Goal: Task Accomplishment & Management: Complete application form

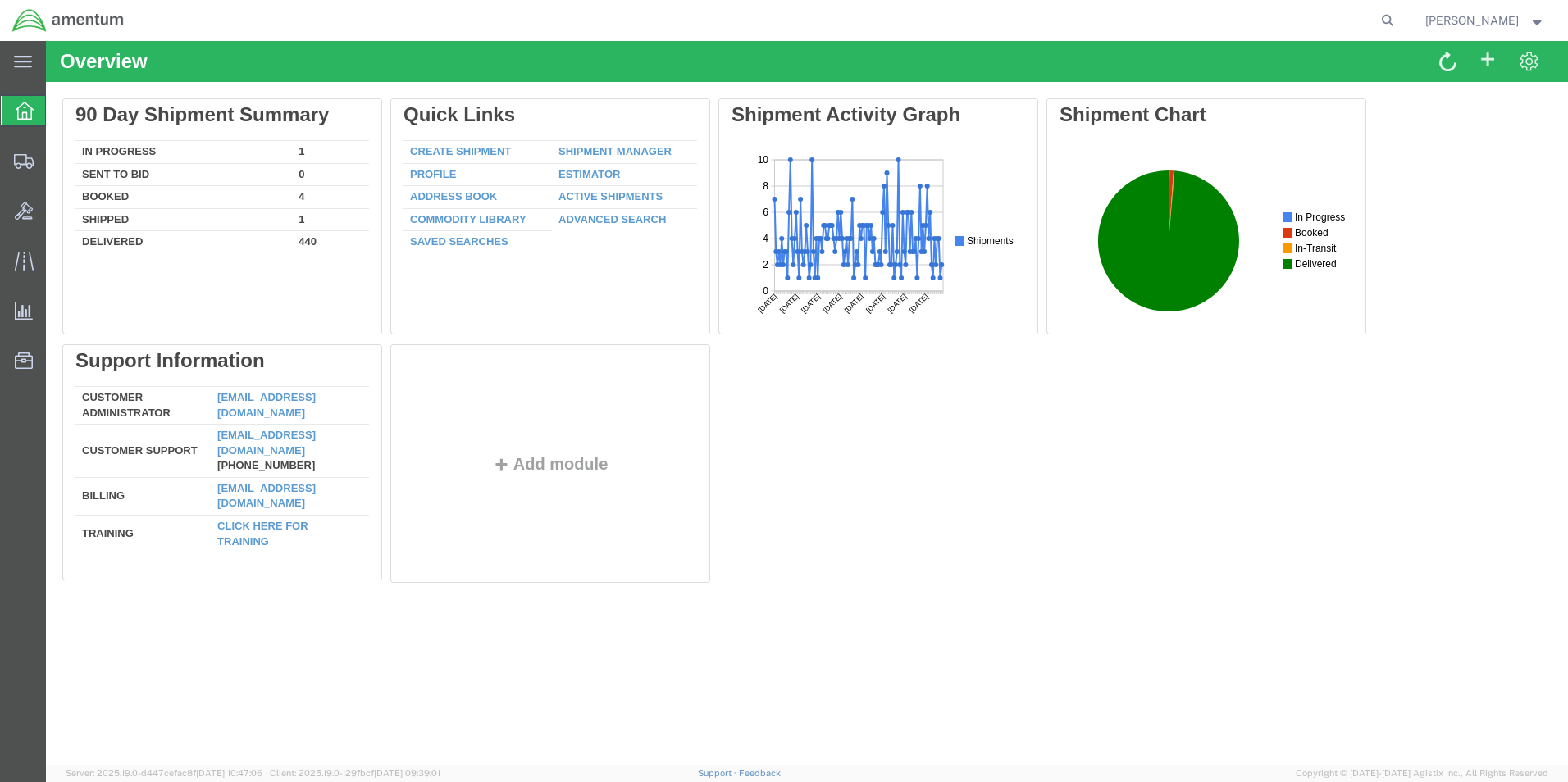
drag, startPoint x: 469, startPoint y: 153, endPoint x: 474, endPoint y: 160, distance: 8.6
click at [469, 153] on link "Create Shipment" at bounding box center [460, 151] width 101 height 12
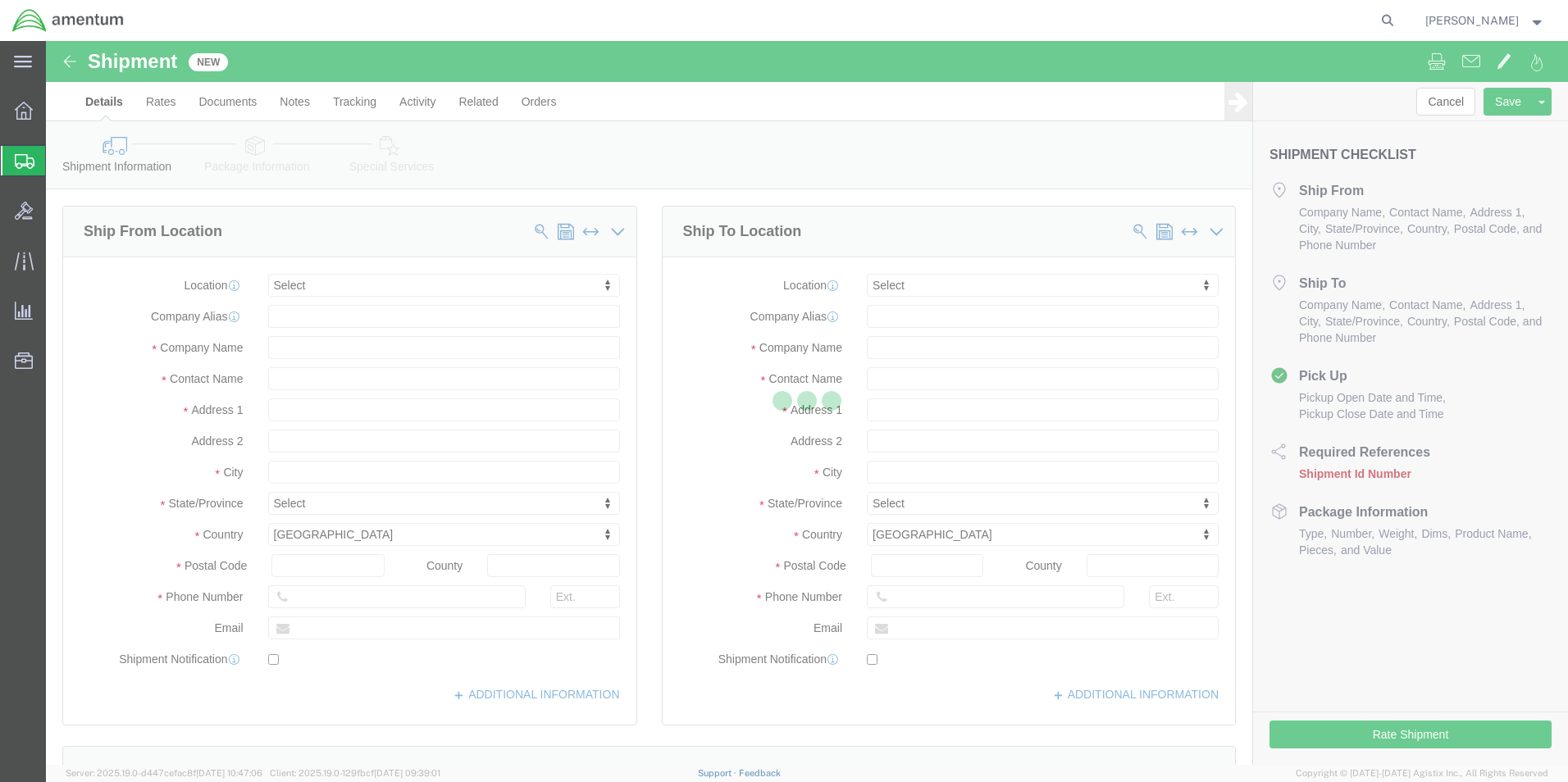
select select
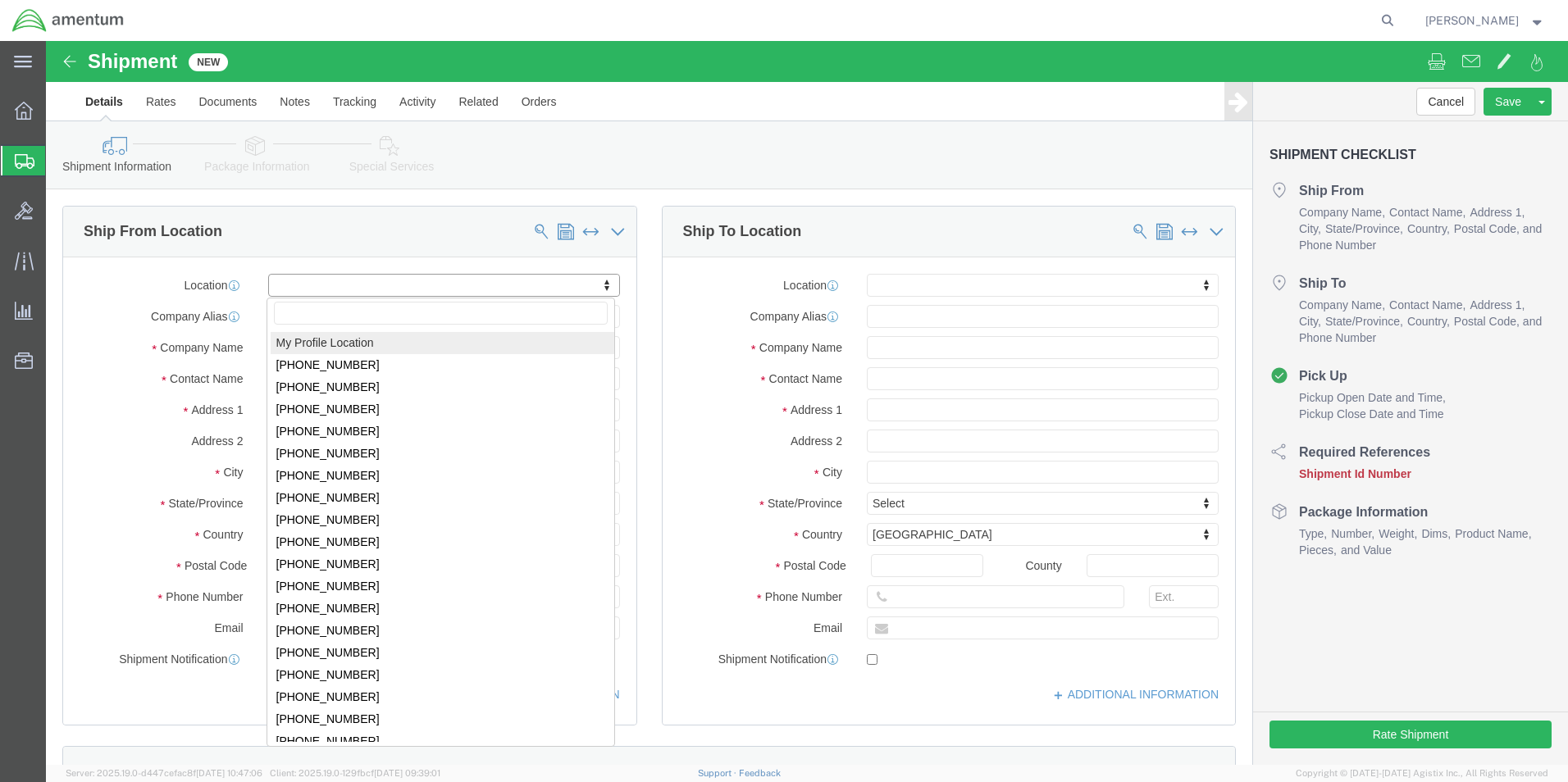
select select "MYPROFILE"
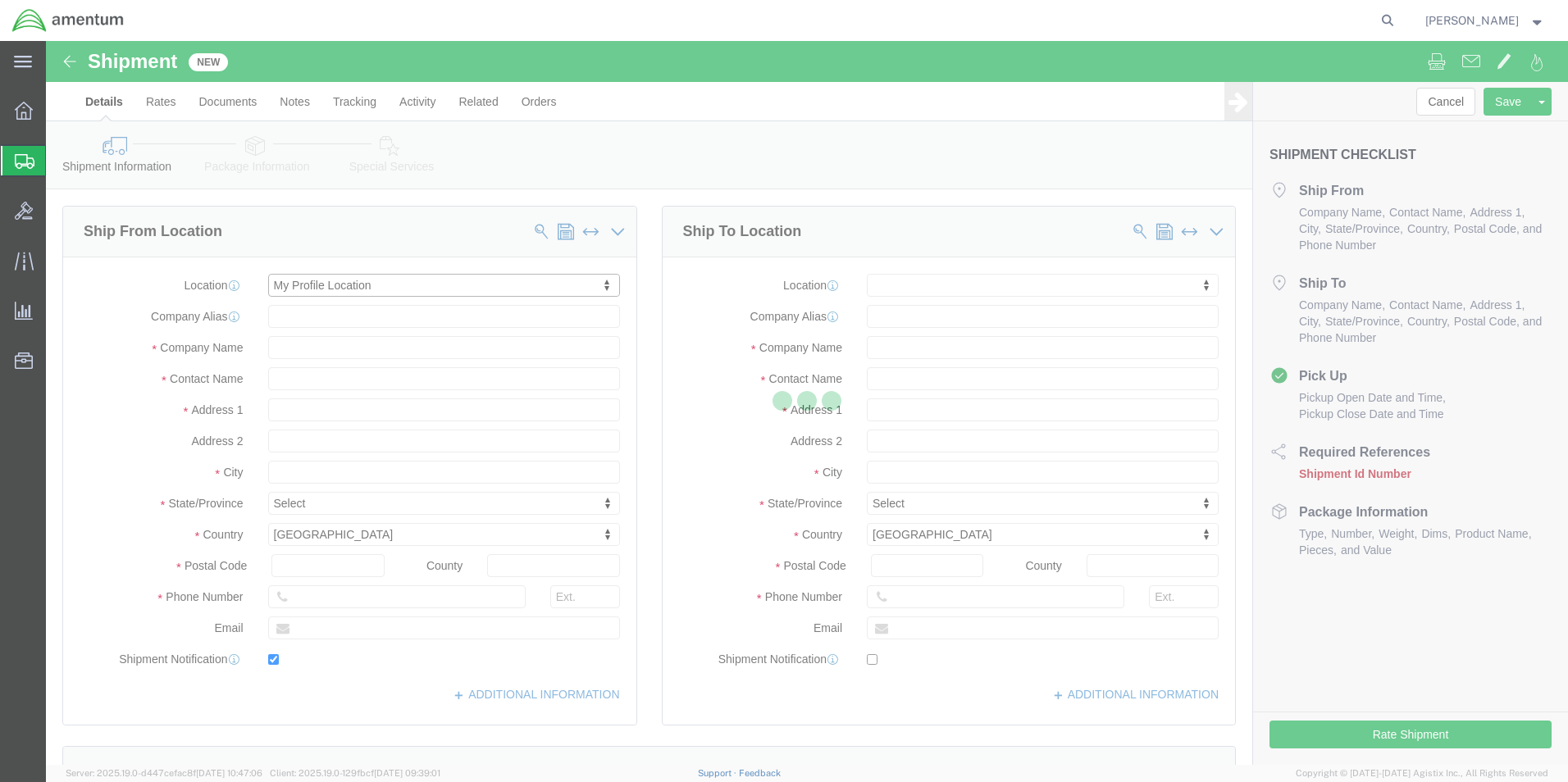
type input "Amentum Services, Inc."
type input "[PERSON_NAME]"
type input "5600 Air Cargo Road"
type input "[US_STATE][GEOGRAPHIC_DATA]"
type input "73159-1109"
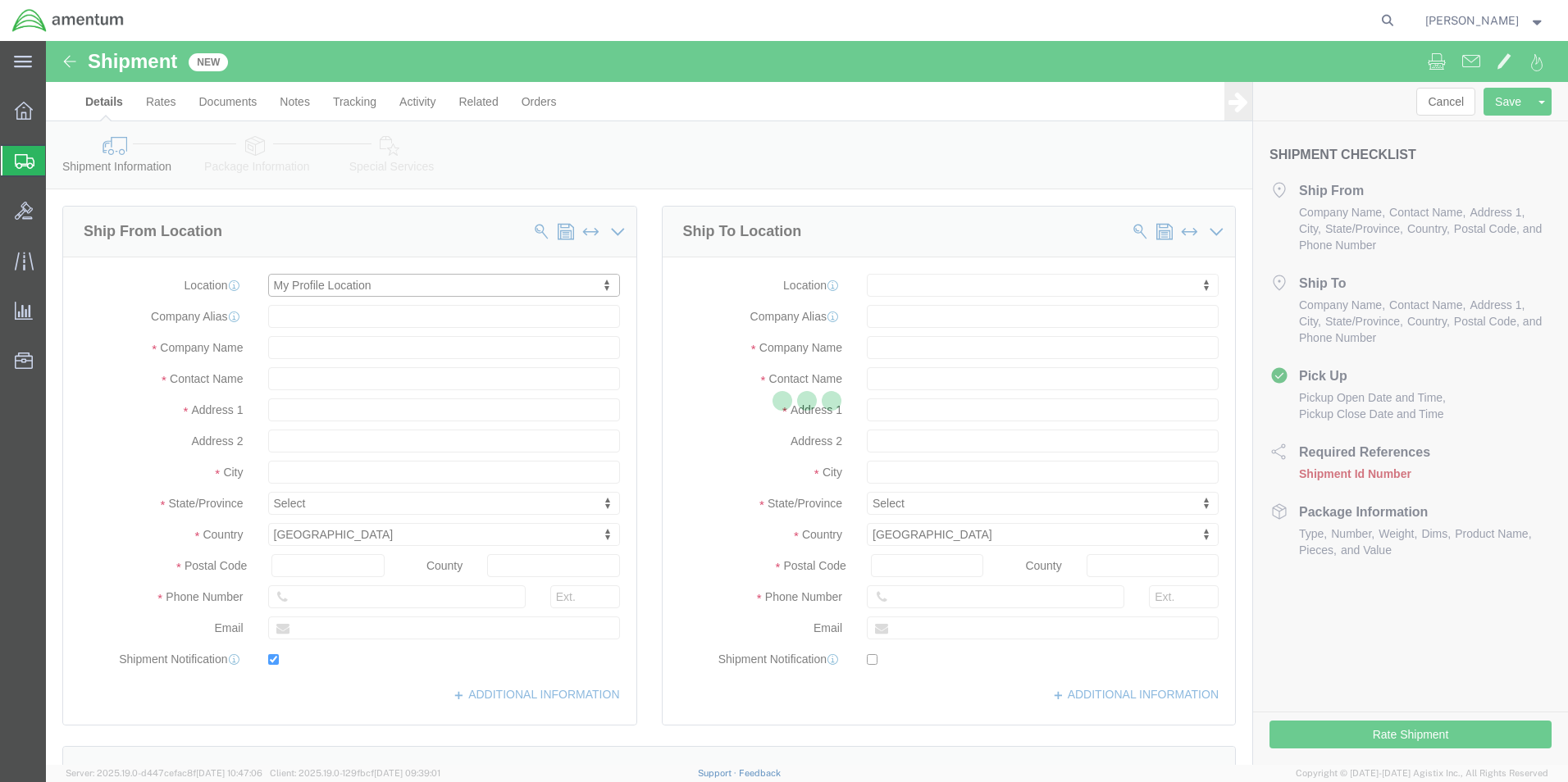
type input "[PHONE_NUMBER]"
type input "[PERSON_NAME][EMAIL_ADDRESS][PERSON_NAME][DOMAIN_NAME]"
checkbox input "true"
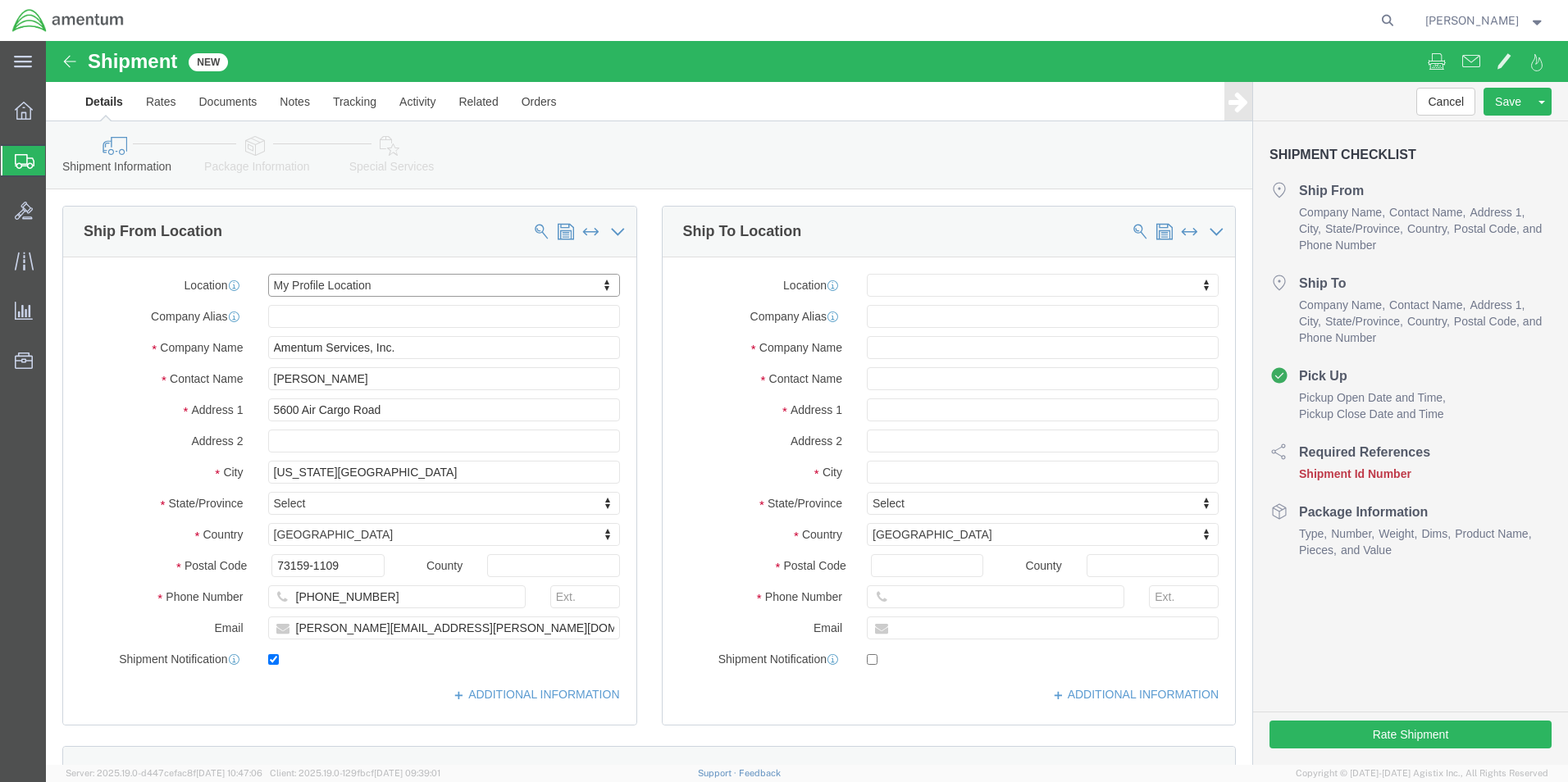
select select "OK"
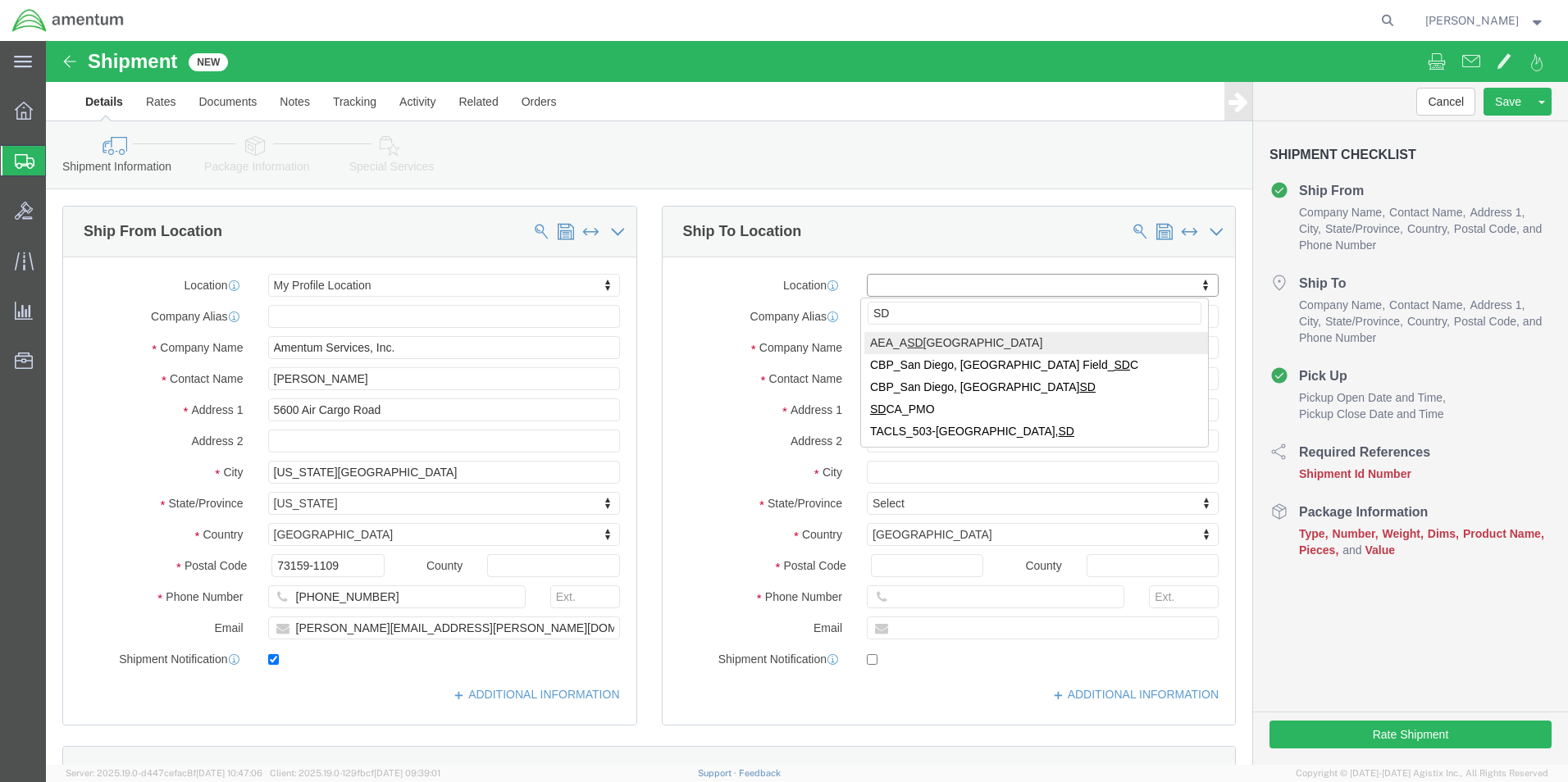
type input "SDC"
select select "49947"
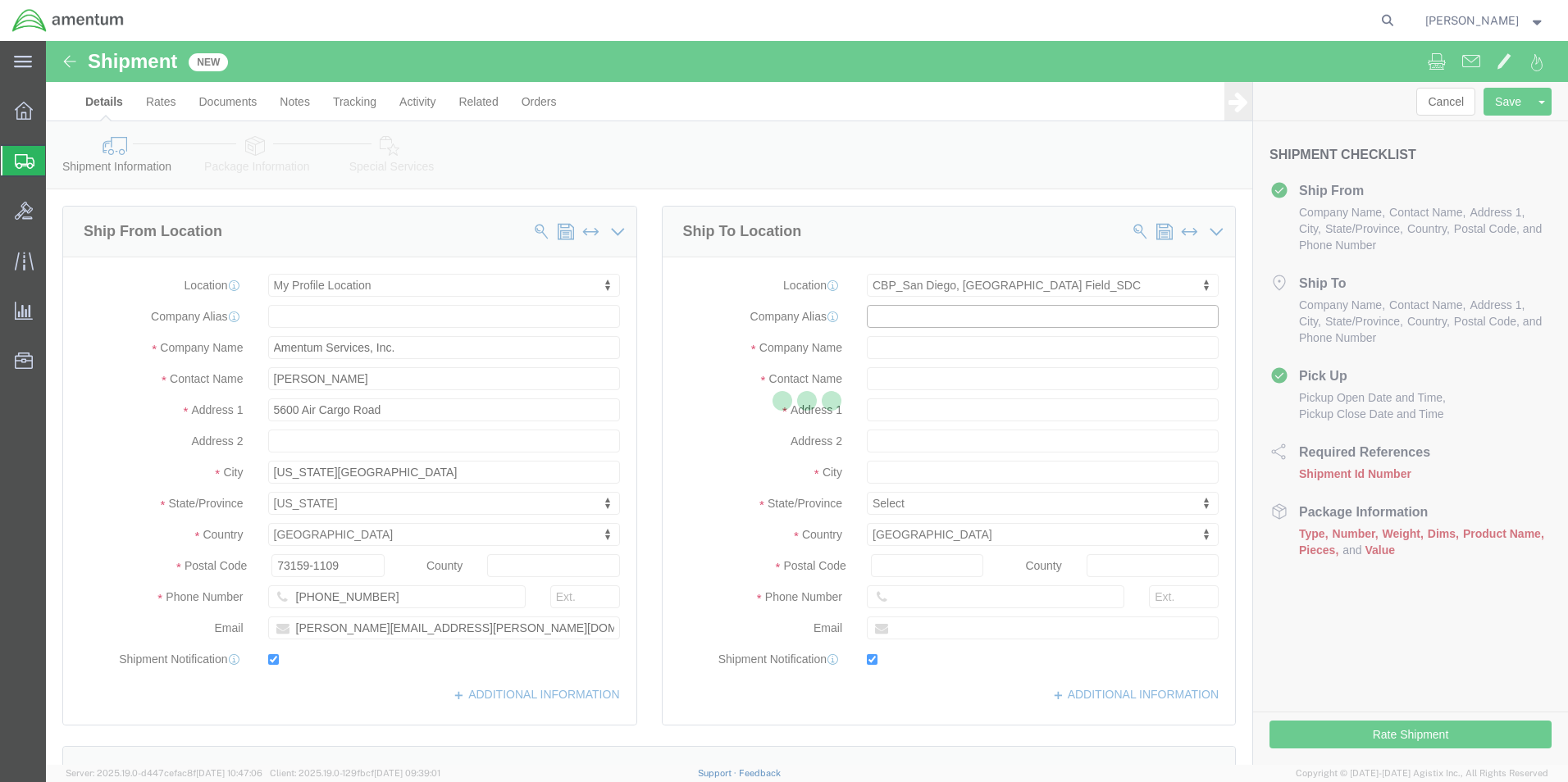
type input "Amentum Services, Inc"
type input "[PERSON_NAME]"
type input "[STREET_ADDRESS]"
type input "[GEOGRAPHIC_DATA]"
type input "92154"
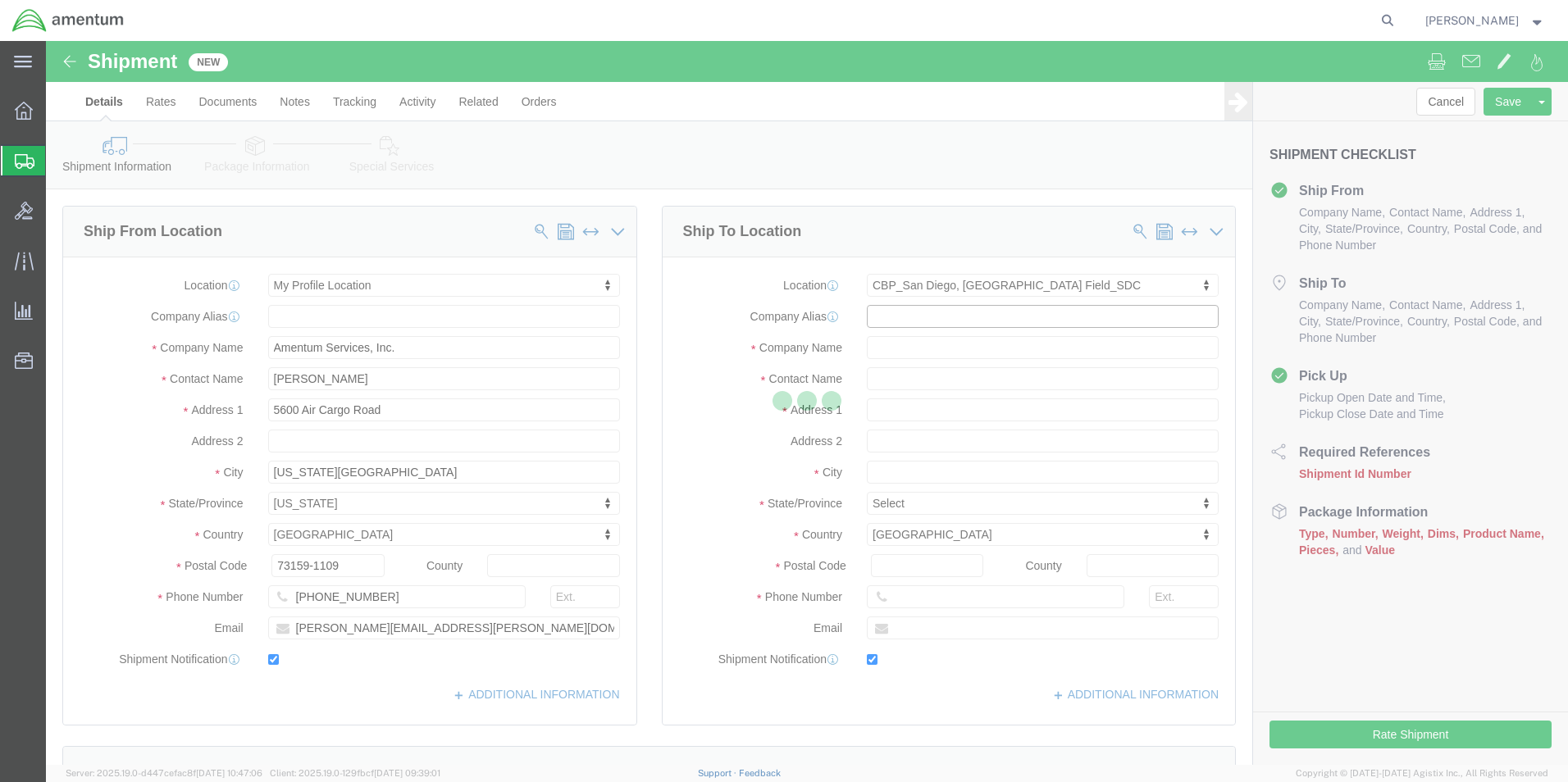
type input "[PHONE_NUMBER]"
type input "[PERSON_NAME][EMAIL_ADDRESS][PERSON_NAME][DOMAIN_NAME]"
checkbox input "true"
select select "CA"
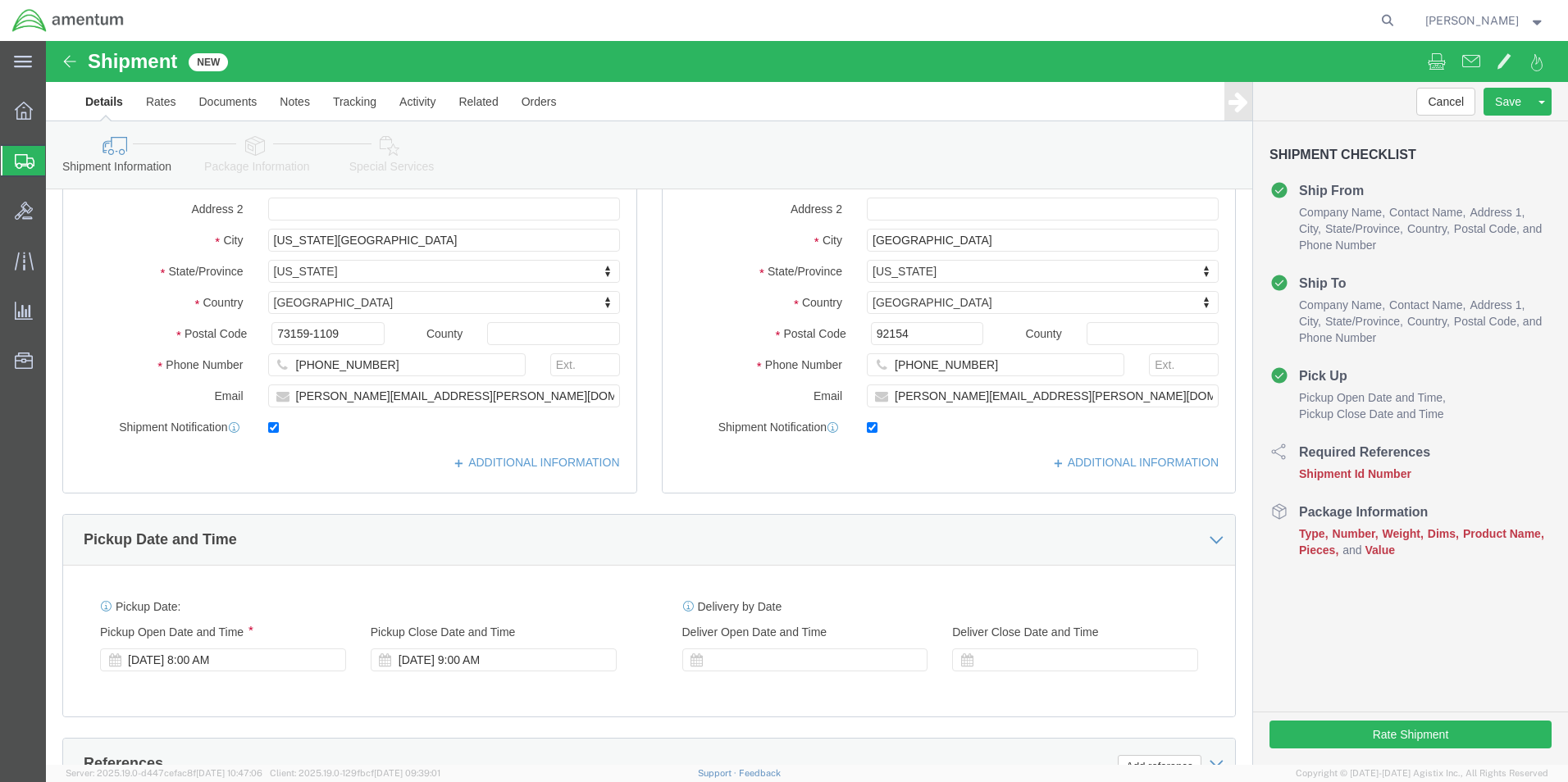
scroll to position [492, 0]
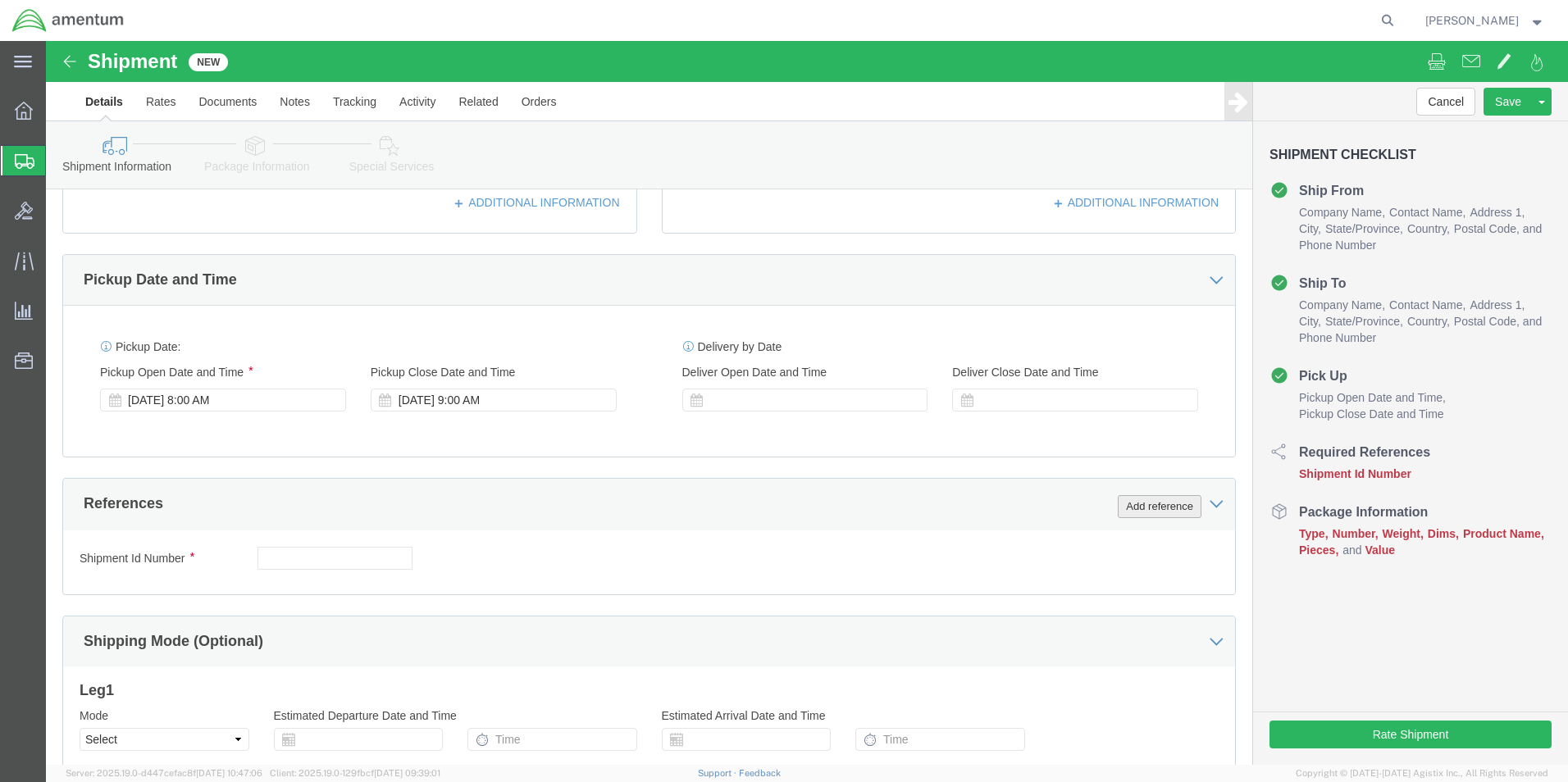
click button "Add reference"
click select "Select Account Type Activity ID Airline Appointment Number ASN Batch Request # …"
select select "DEPT"
click select "Select Account Type Activity ID Airline Appointment Number ASN Batch Request # …"
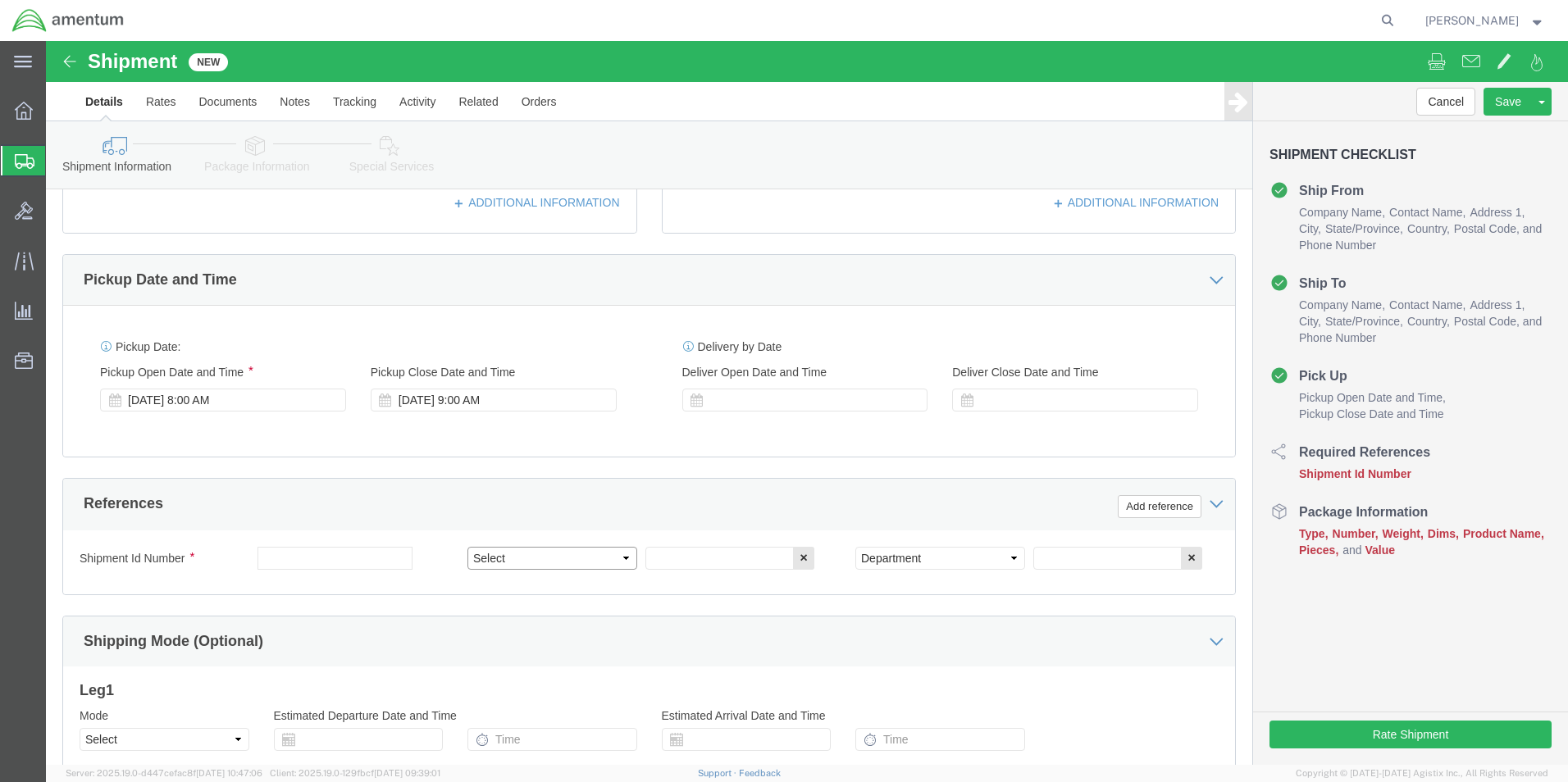
click select "Select Account Type Activity ID Airline Appointment Number ASN Batch Request # …"
select select "CUSTREF"
click select "Select Account Type Activity ID Airline Appointment Number ASN Batch Request # …"
click input "text"
type input "536-001426"
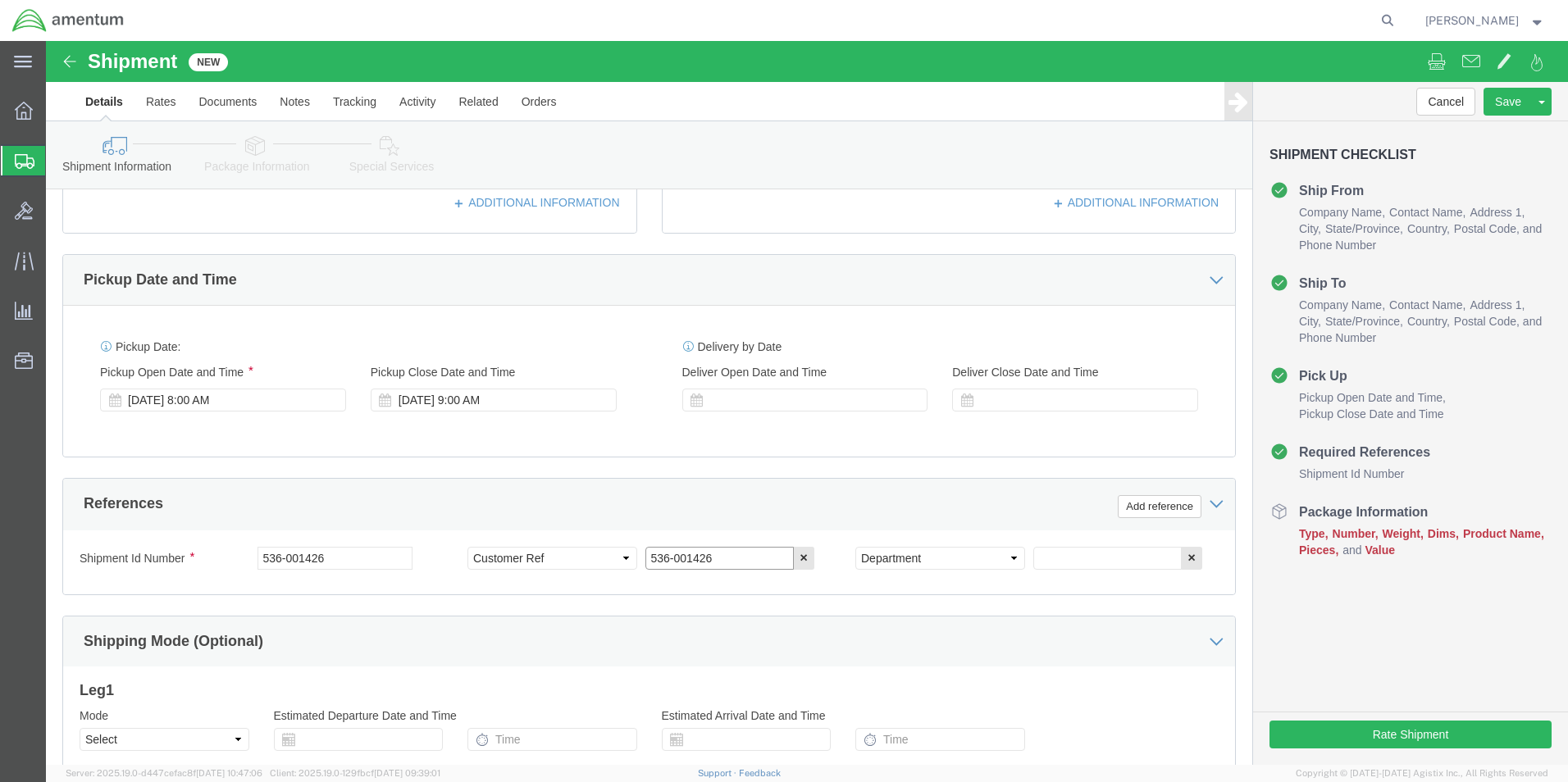
type input "536-001426"
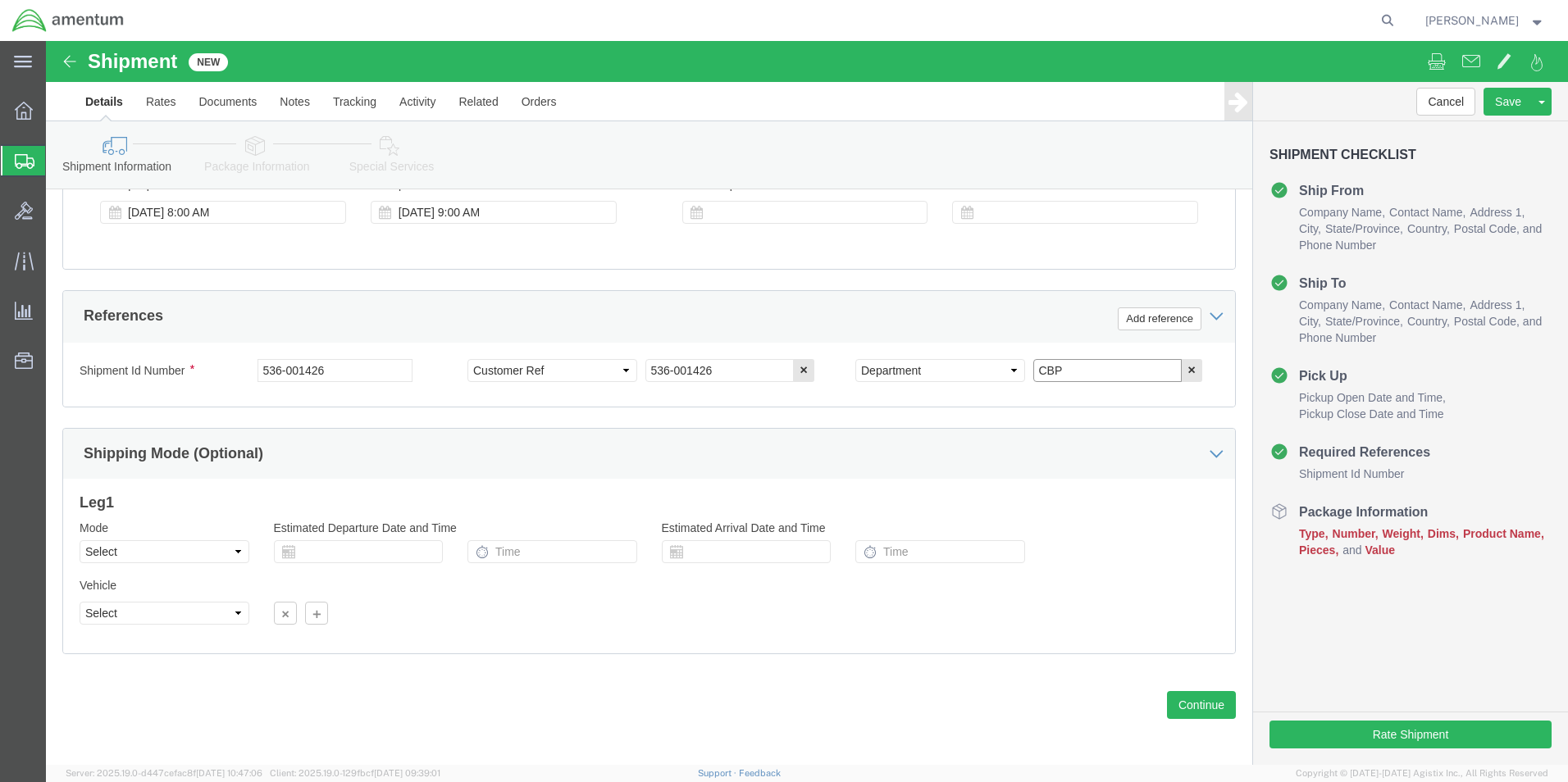
scroll to position [684, 0]
type input "CBP"
click button "Continue"
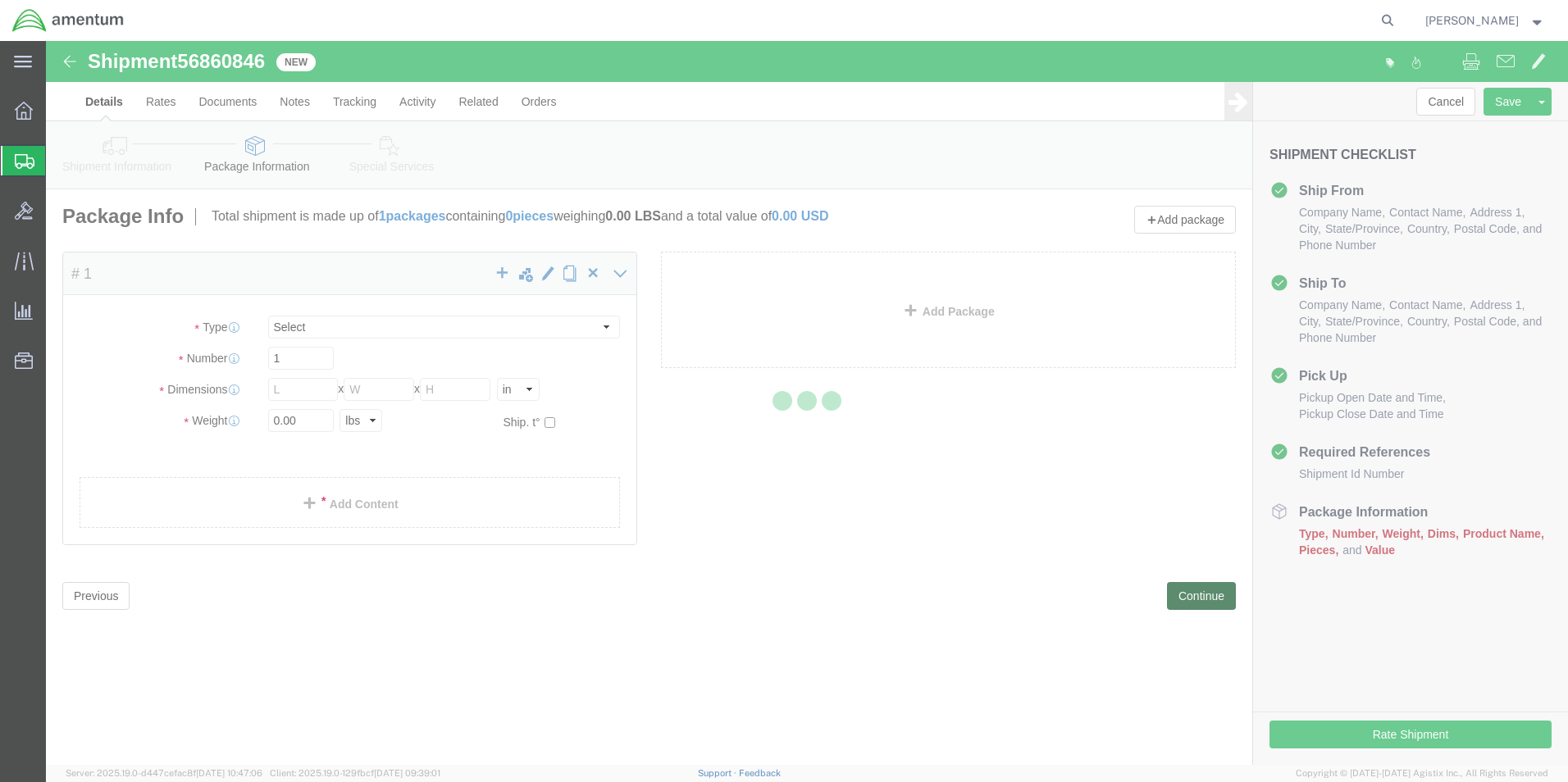
select select "CBOX"
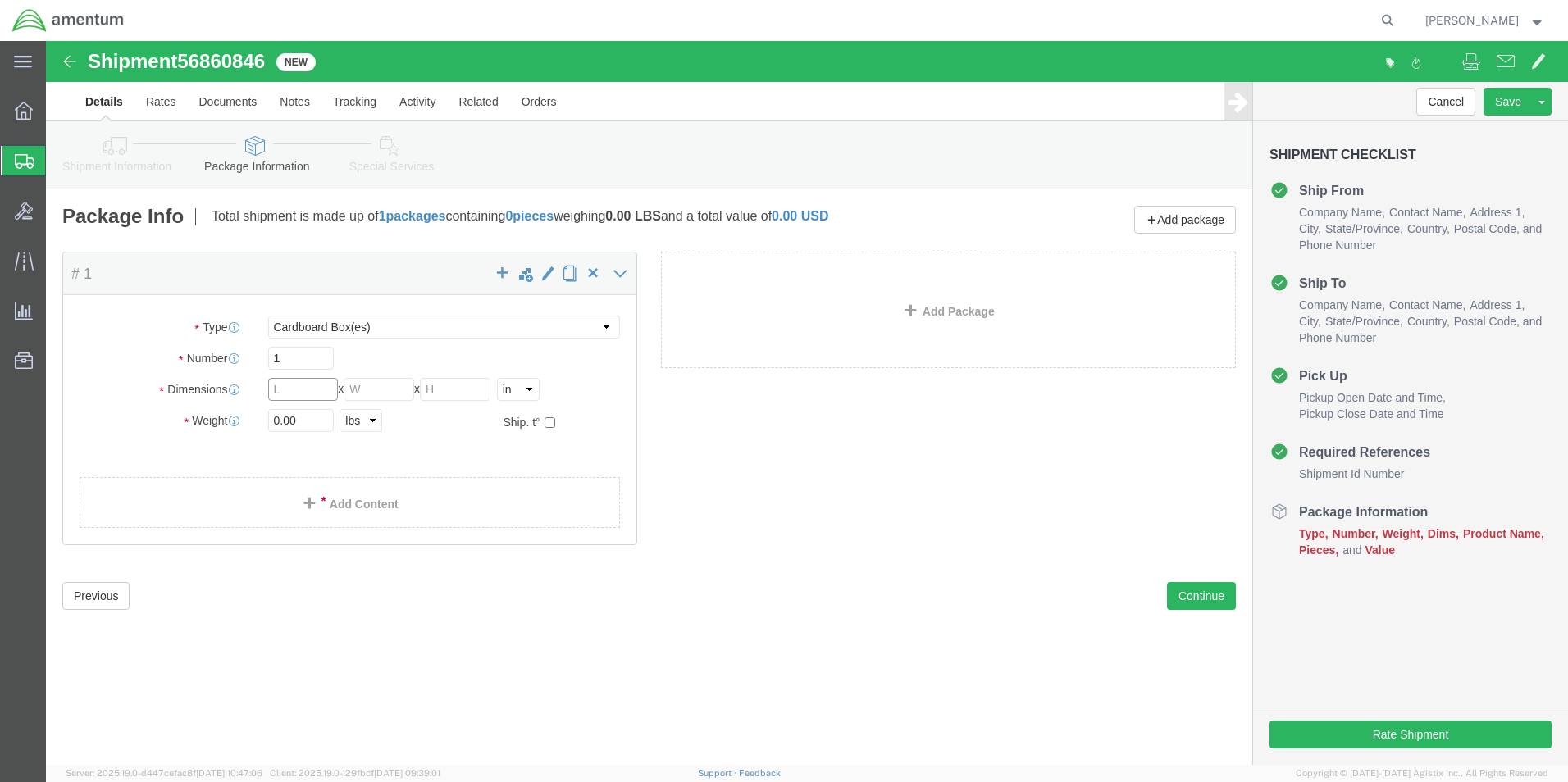
click input "text"
type input "12"
type input "10"
type input "8"
type input "2.00"
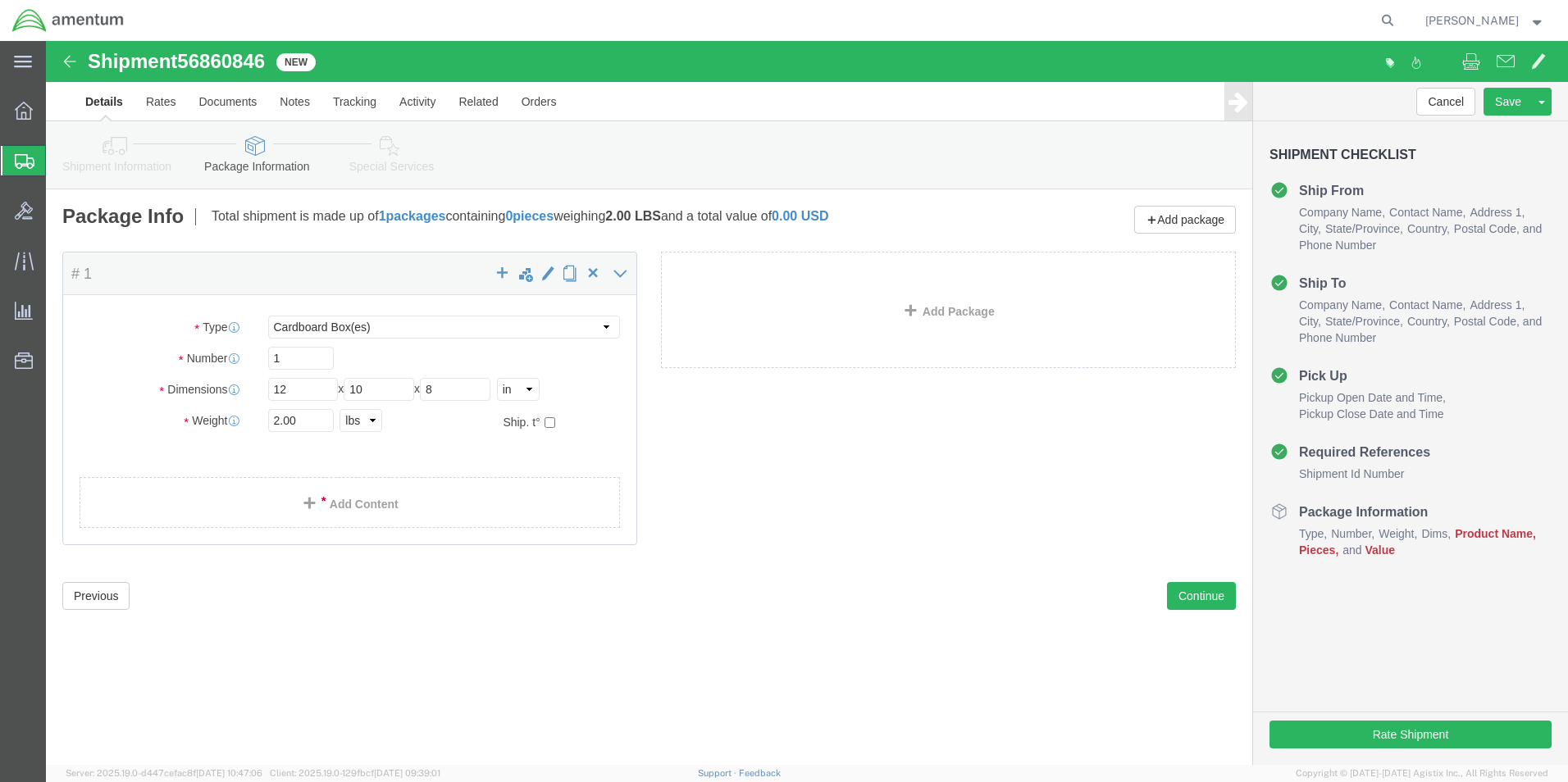
click span
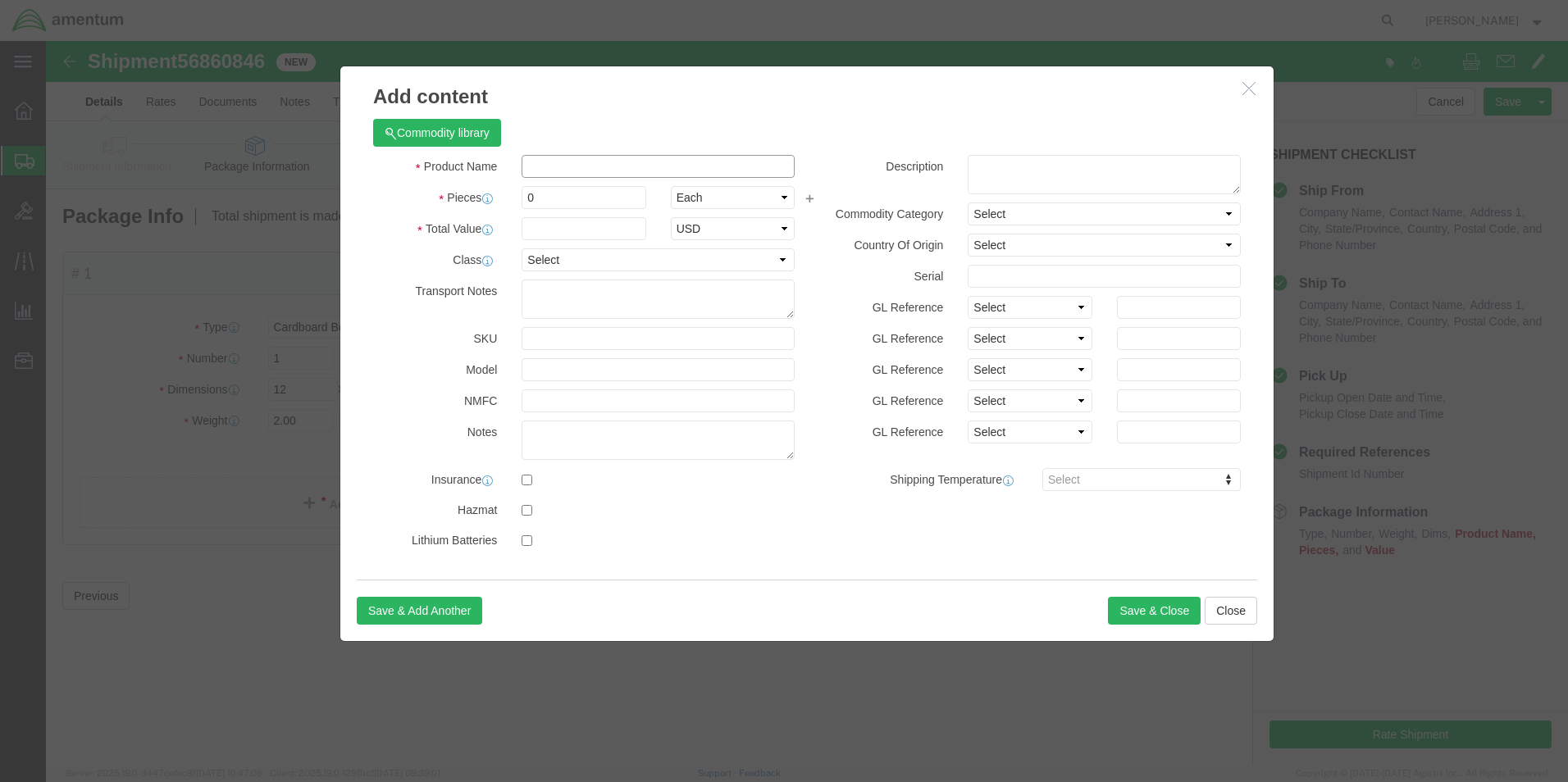
click input "text"
type input "CYLINDER CENTER LOCK"
click input "0"
type input "1.00"
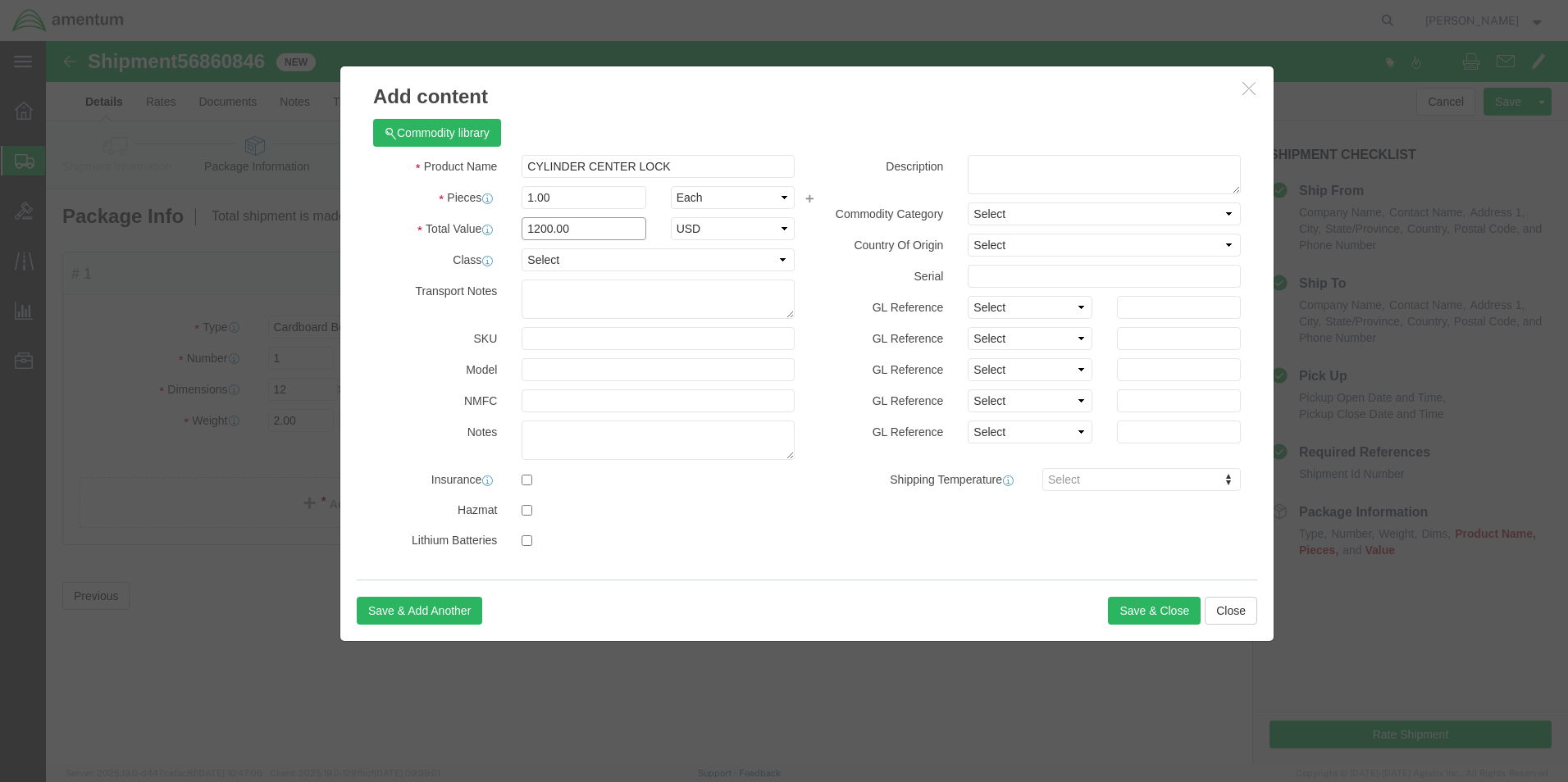
type input "1200.00"
click button "Save & Close"
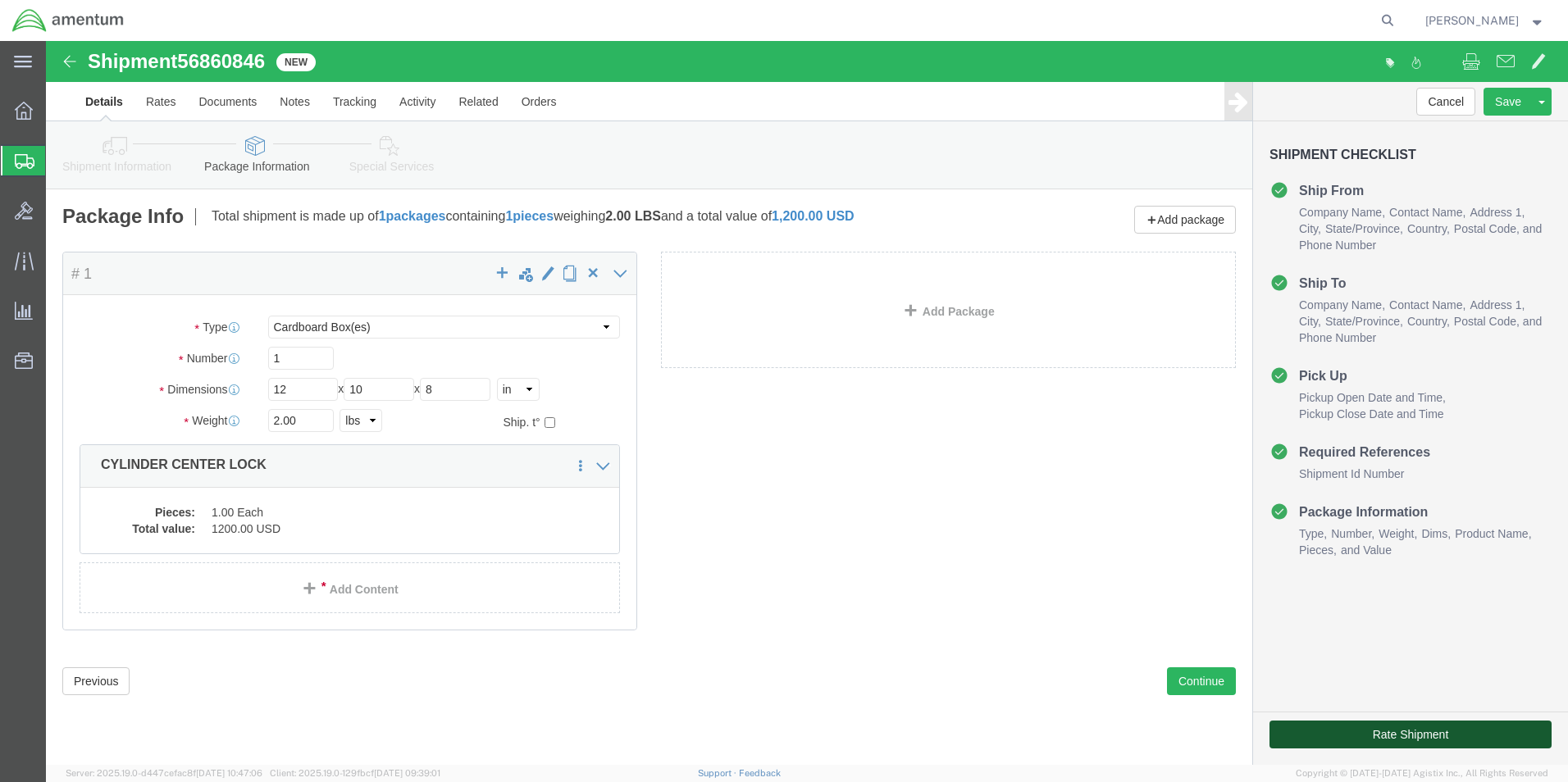
drag, startPoint x: 1305, startPoint y: 694, endPoint x: 1072, endPoint y: 644, distance: 238.3
click button "Rate Shipment"
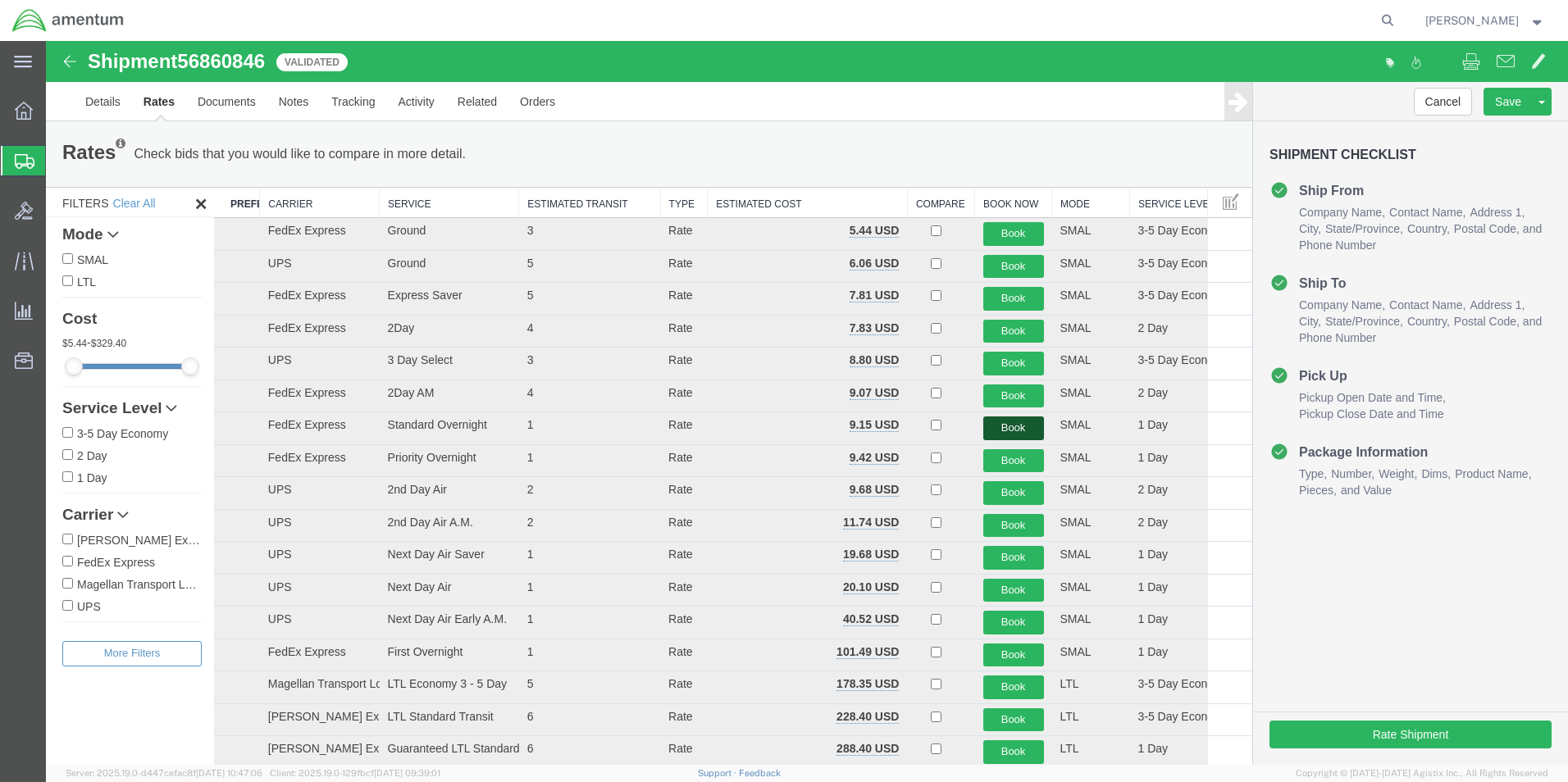
click at [1001, 423] on button "Book" at bounding box center [1013, 428] width 60 height 24
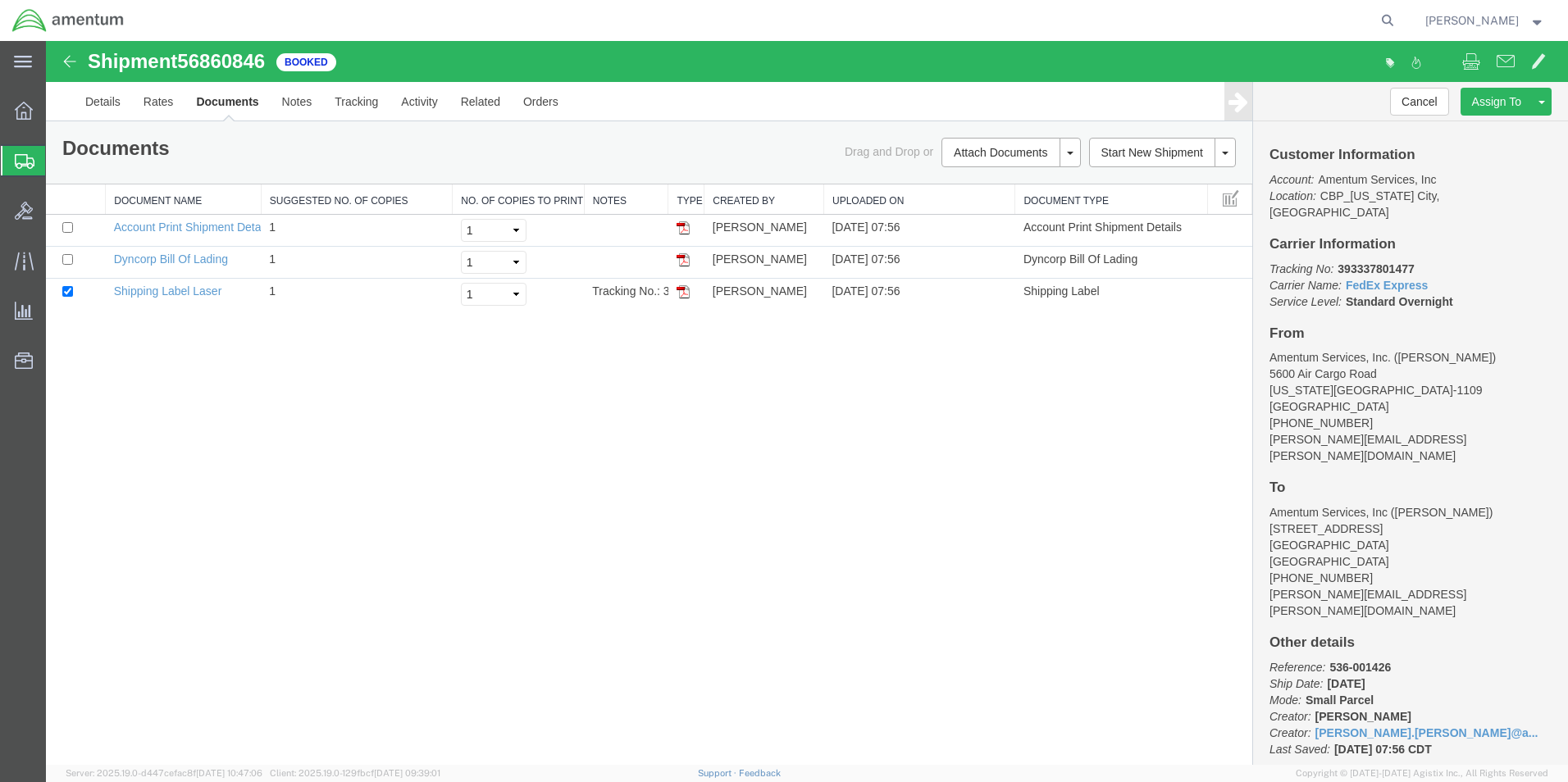
click at [685, 293] on img at bounding box center [683, 292] width 13 height 13
click at [680, 256] on img at bounding box center [683, 259] width 13 height 13
